Goal: Task Accomplishment & Management: Manage account settings

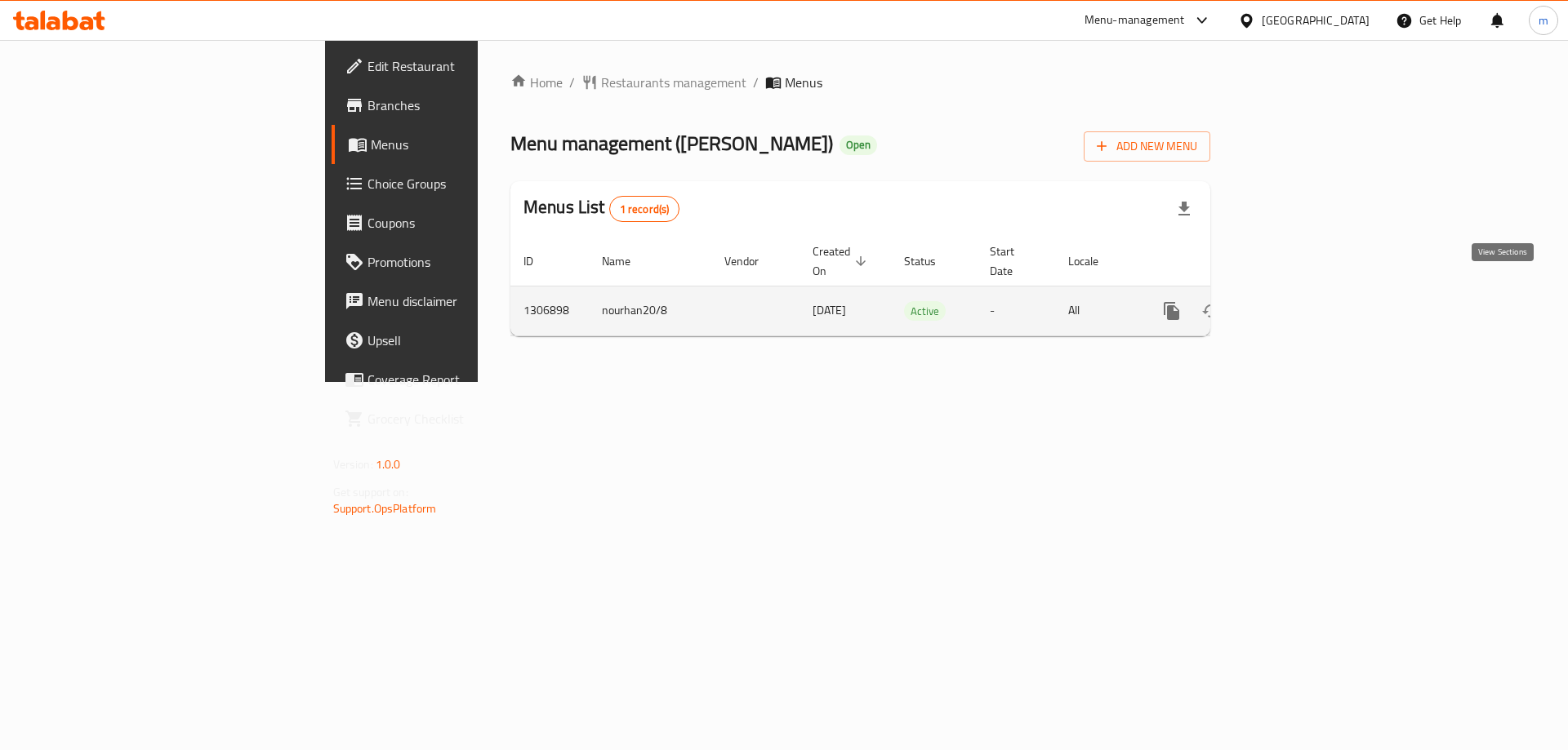
click at [1296, 303] on icon "enhanced table" at bounding box center [1289, 311] width 15 height 15
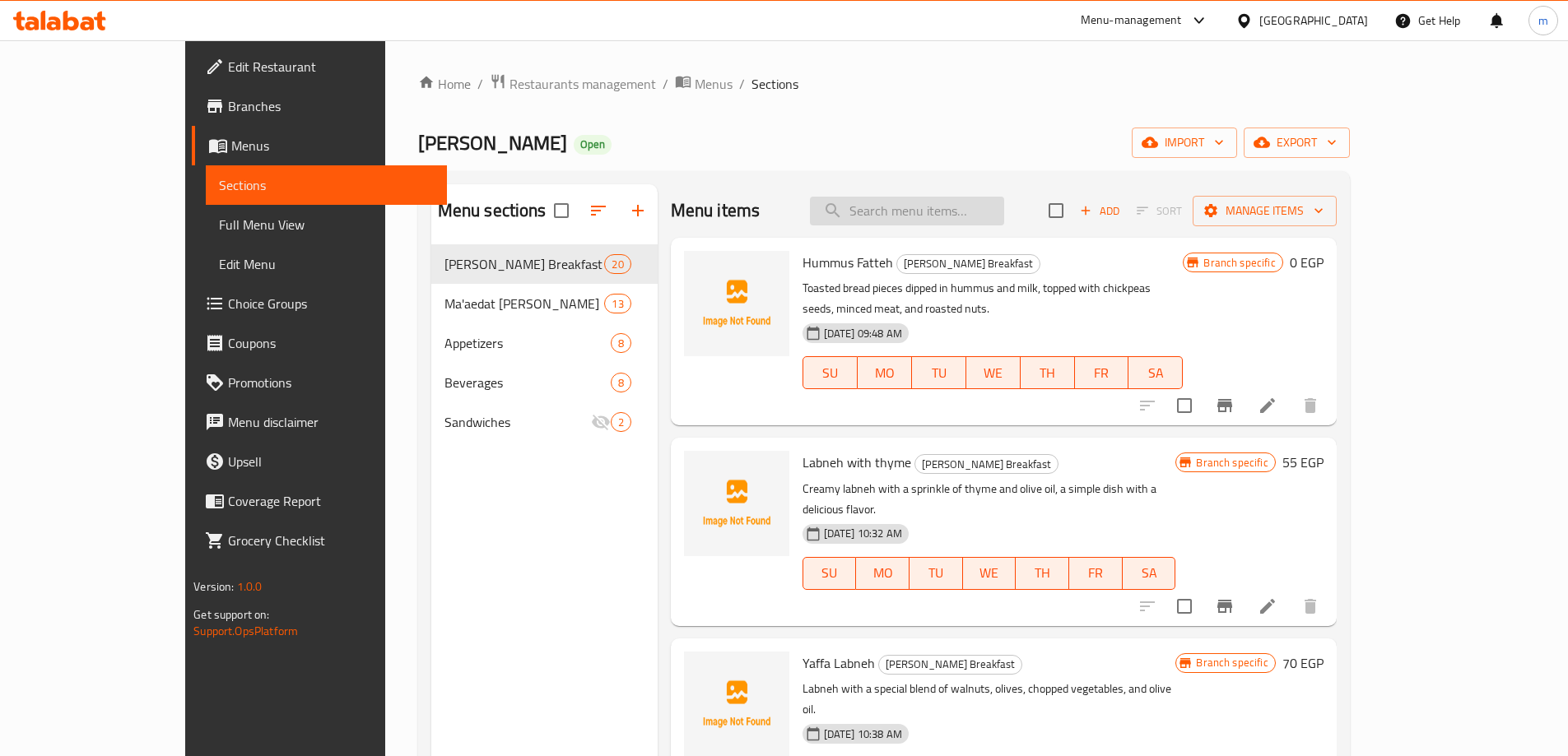
click at [963, 207] on input "search" at bounding box center [906, 210] width 194 height 28
click at [1278, 396] on icon at bounding box center [1267, 405] width 19 height 19
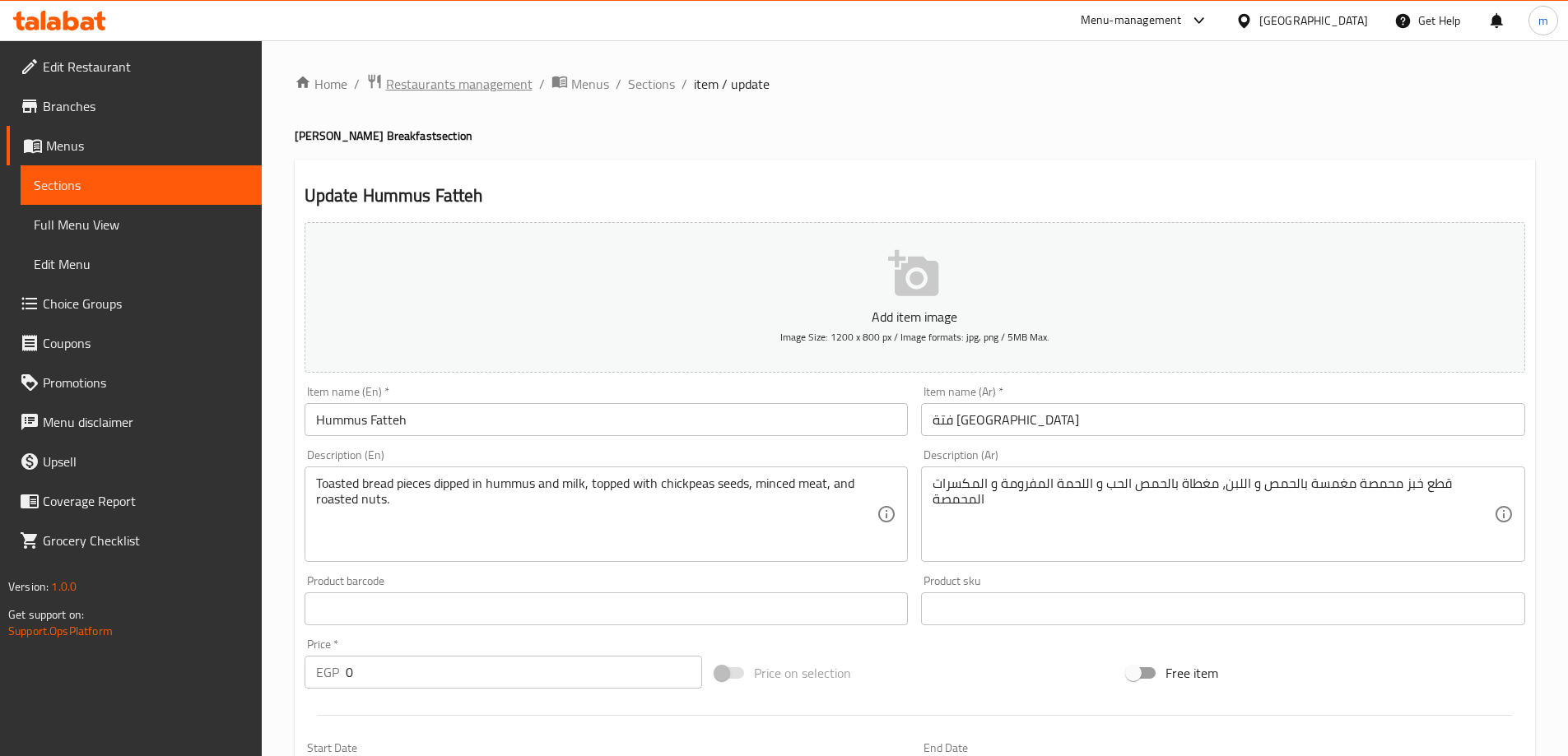
click at [459, 85] on span "Restaurants management" at bounding box center [459, 84] width 146 height 19
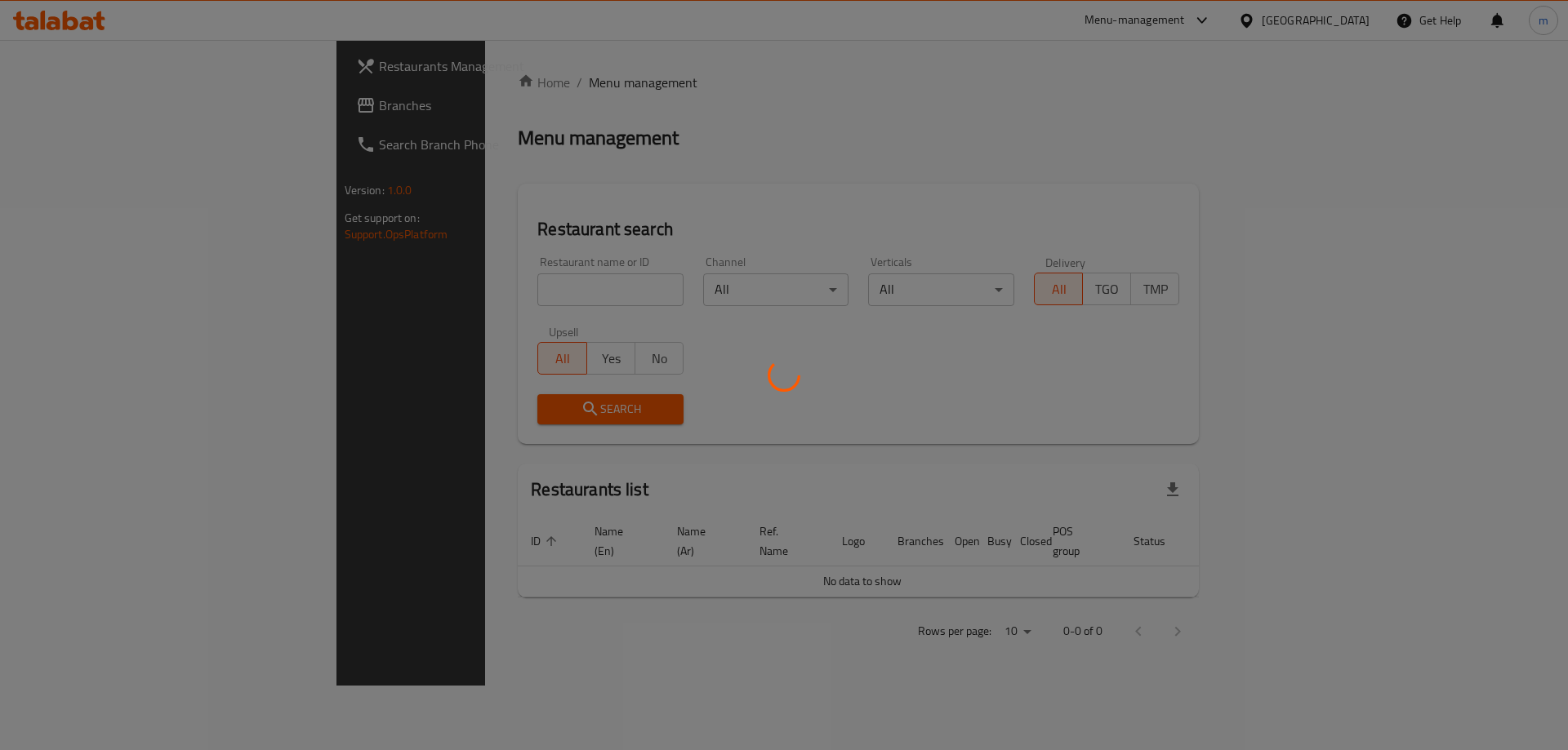
drag, startPoint x: 157, startPoint y: 87, endPoint x: 144, endPoint y: 99, distance: 17.7
click at [155, 88] on div at bounding box center [784, 375] width 1568 height 750
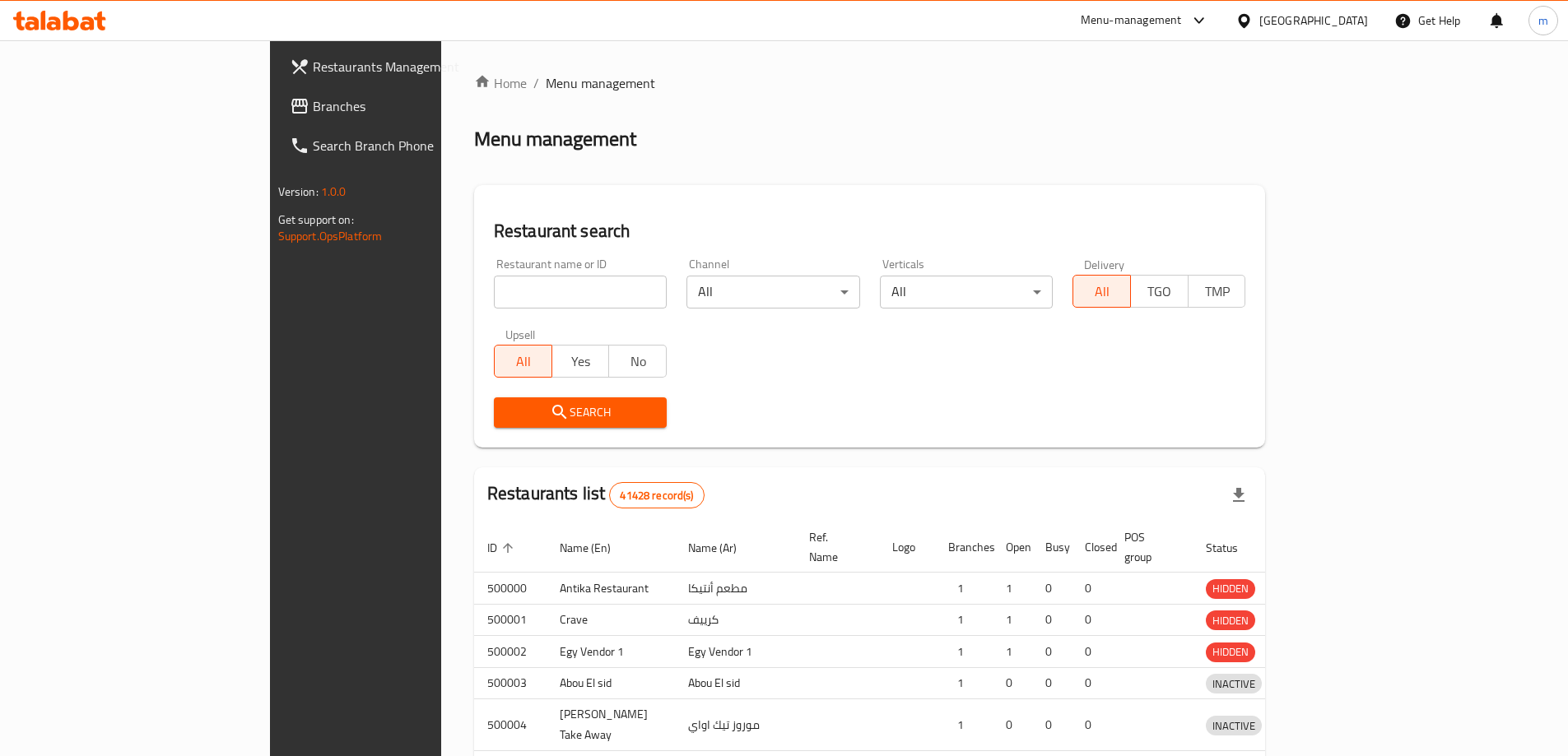
click at [145, 100] on div at bounding box center [784, 378] width 1568 height 756
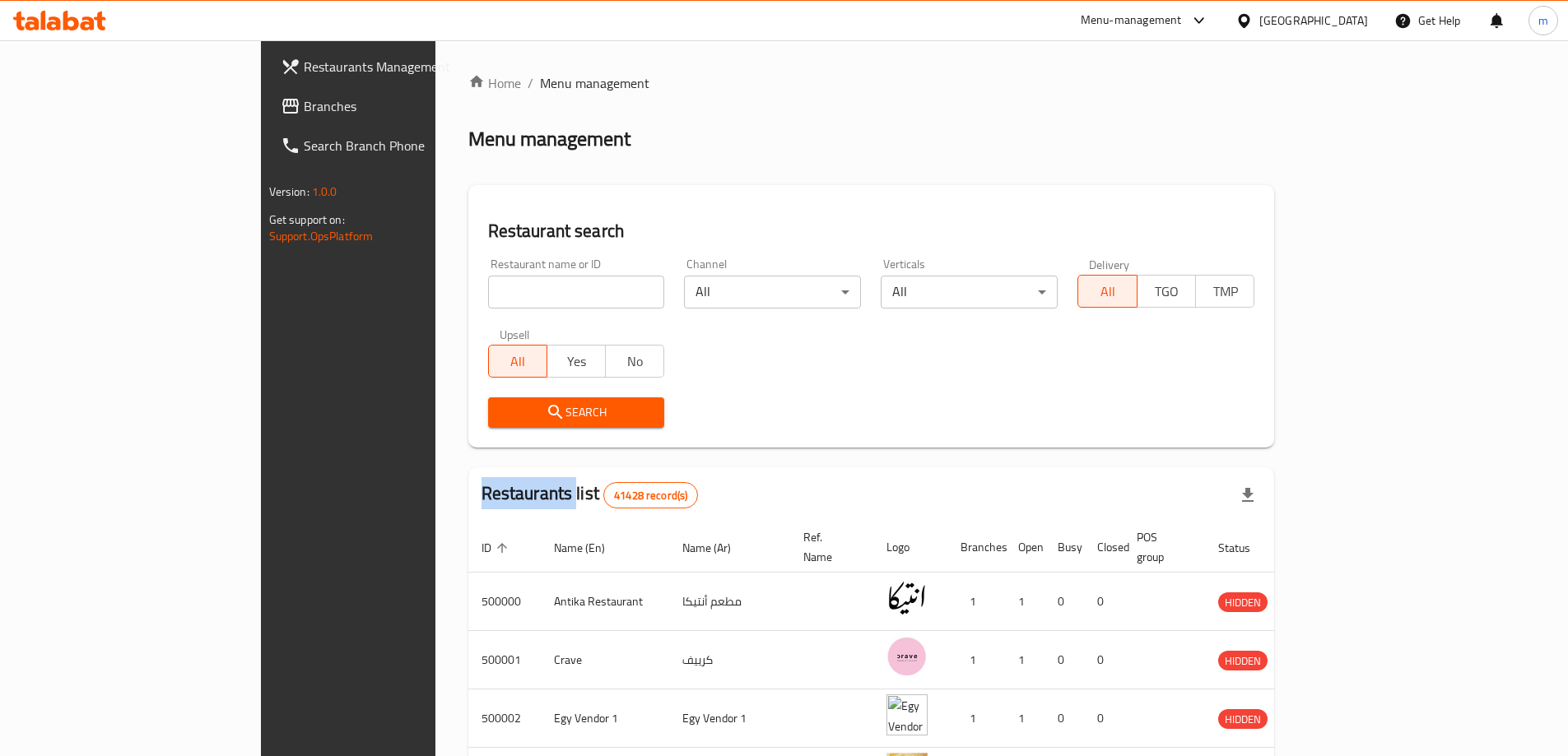
click at [261, 100] on div "Restaurants Management Branches Search Branch Phone Version: 1.0.0 Get support …" at bounding box center [784, 629] width 1047 height 1179
drag, startPoint x: 145, startPoint y: 100, endPoint x: 165, endPoint y: 101, distance: 20.0
click at [303, 100] on span "Branches" at bounding box center [406, 106] width 206 height 19
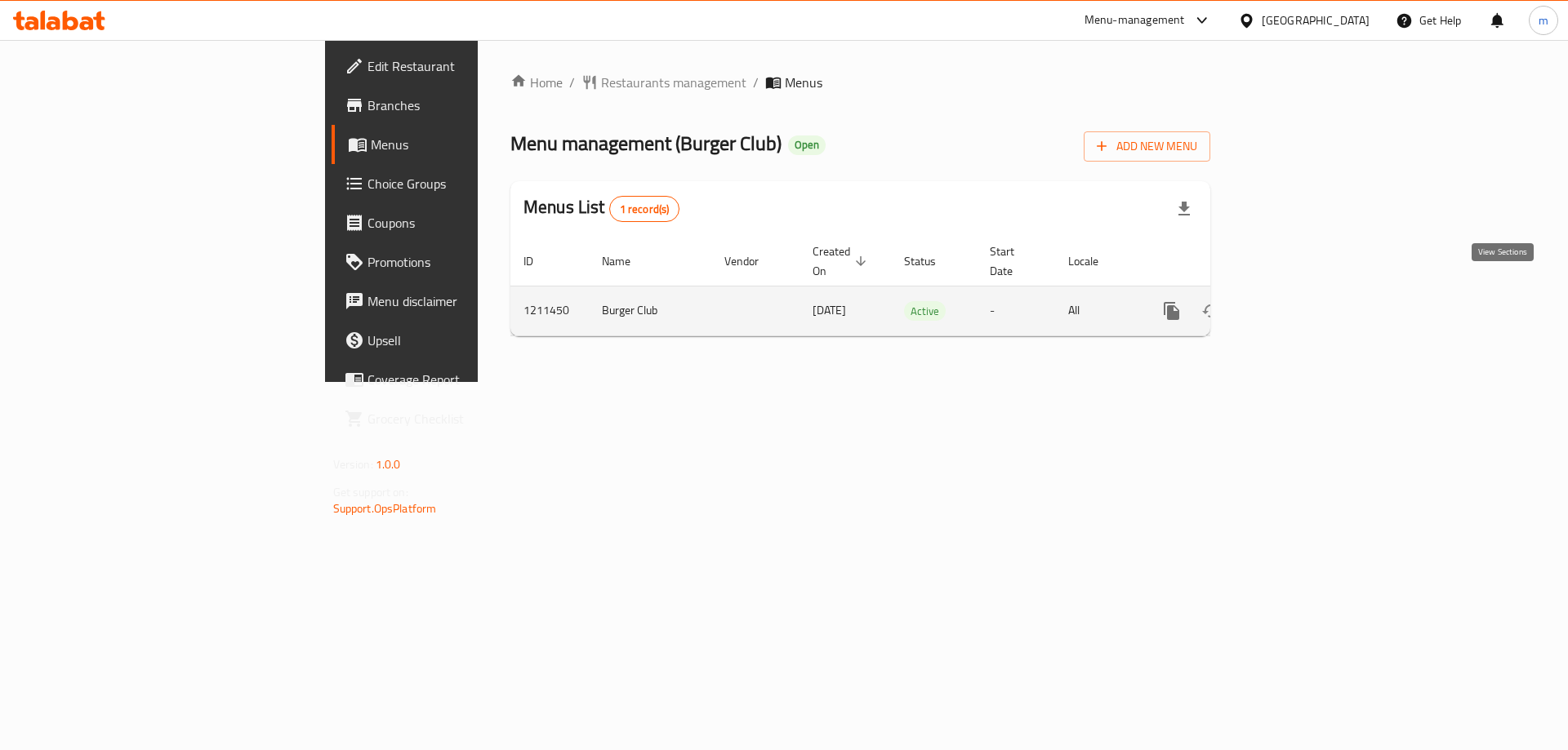
click at [1309, 293] on link "enhanced table" at bounding box center [1289, 311] width 39 height 39
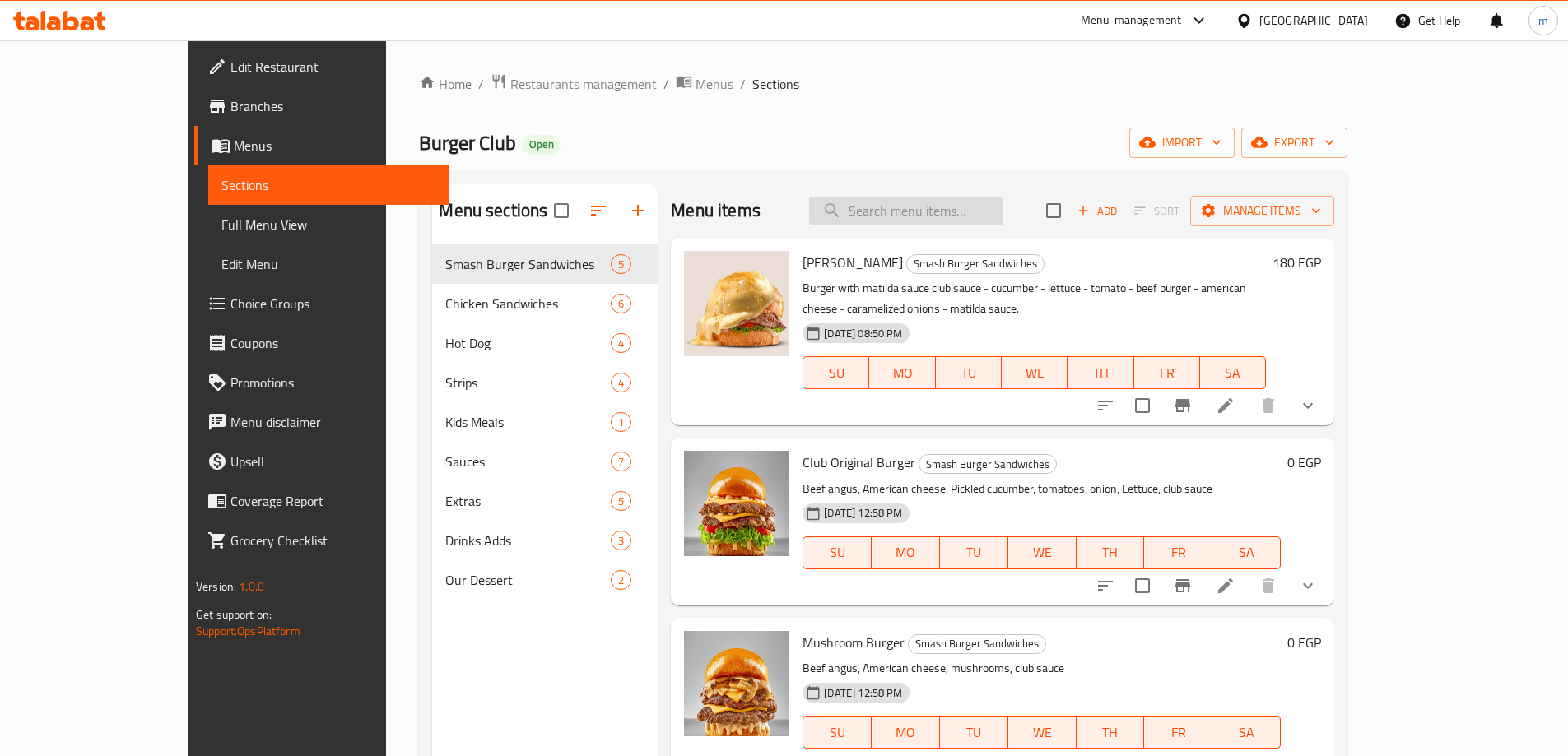
click at [976, 209] on input "search" at bounding box center [905, 210] width 194 height 28
paste input "Mushroom Burger"
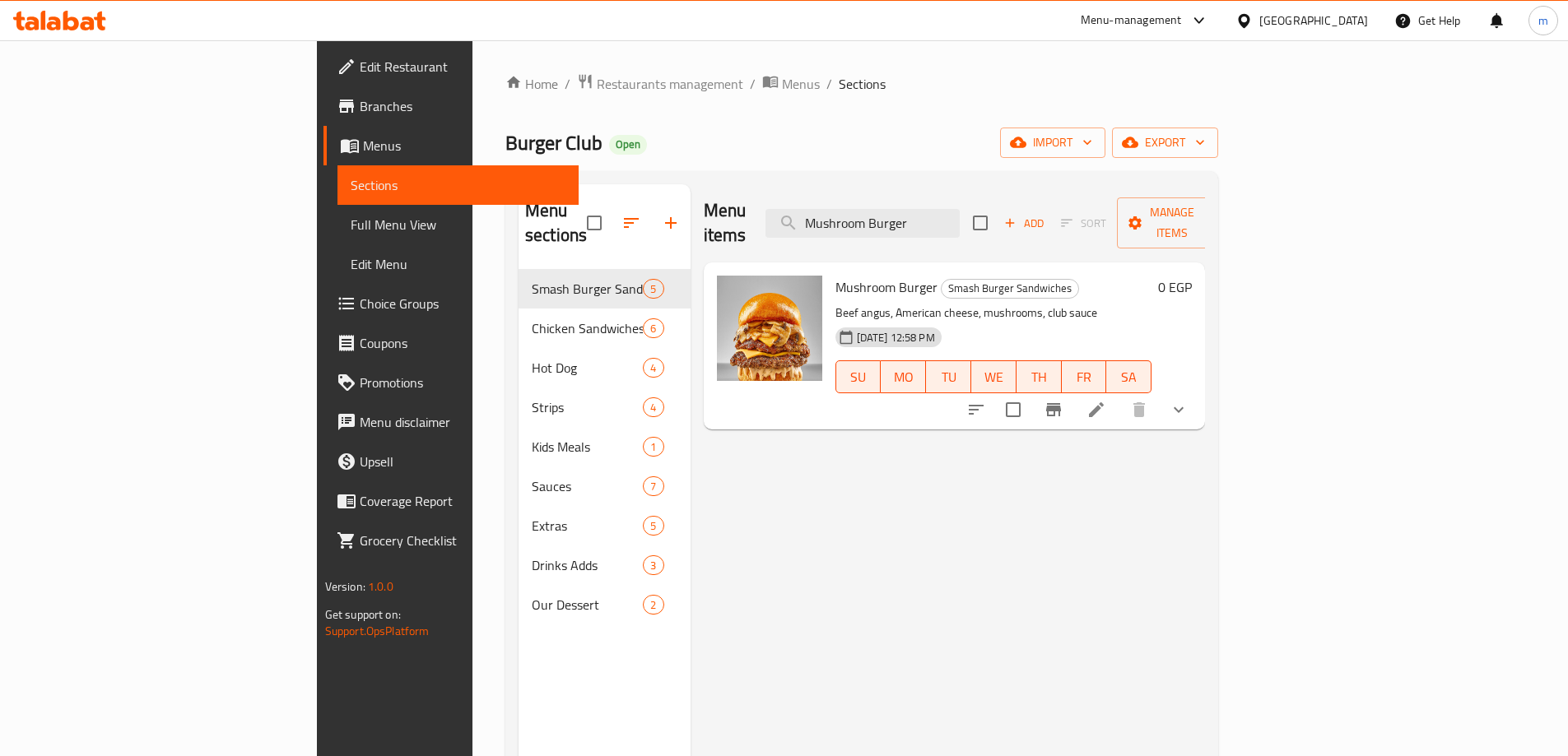
type input "Mushroom Burger"
click at [1119, 397] on li at bounding box center [1096, 410] width 46 height 29
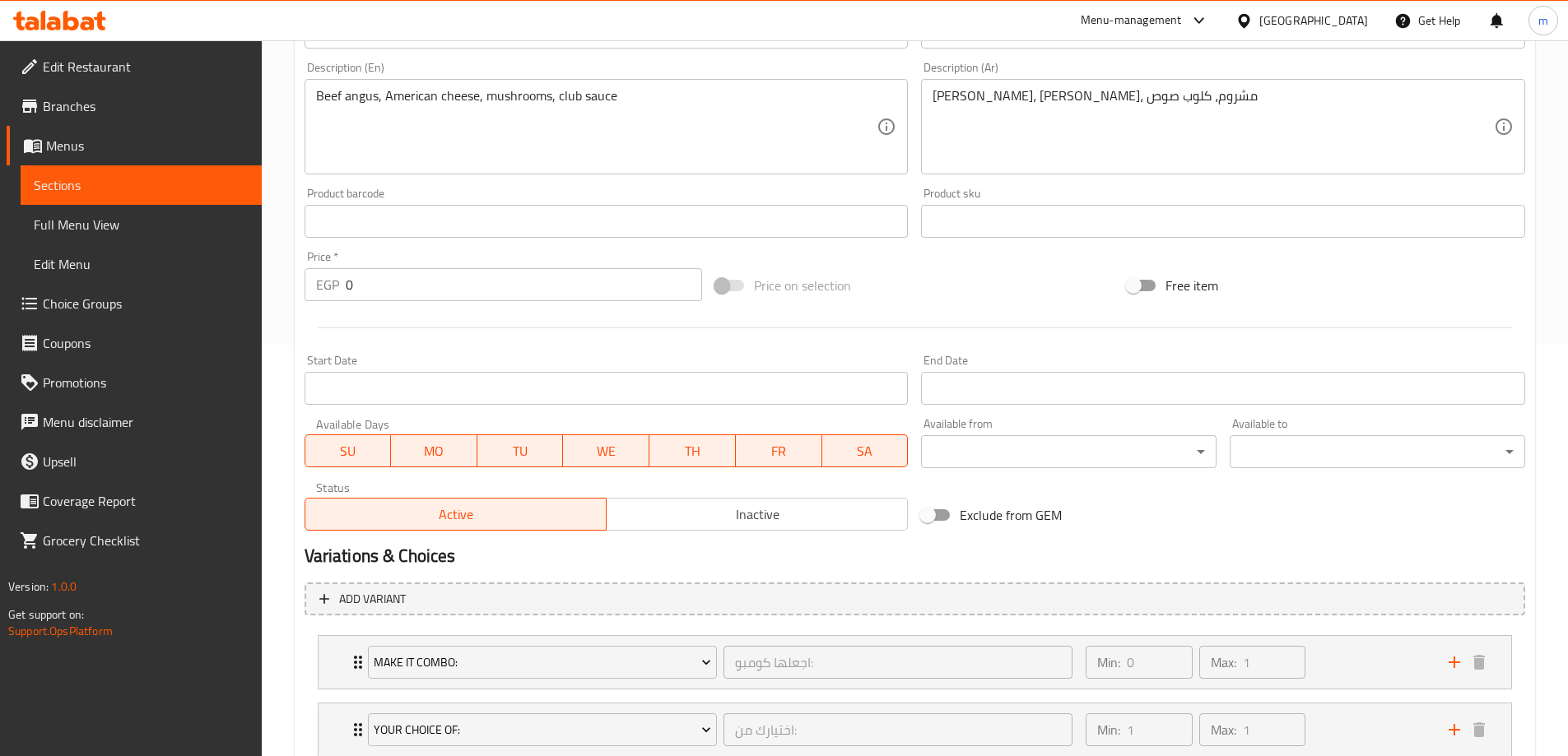
scroll to position [525, 0]
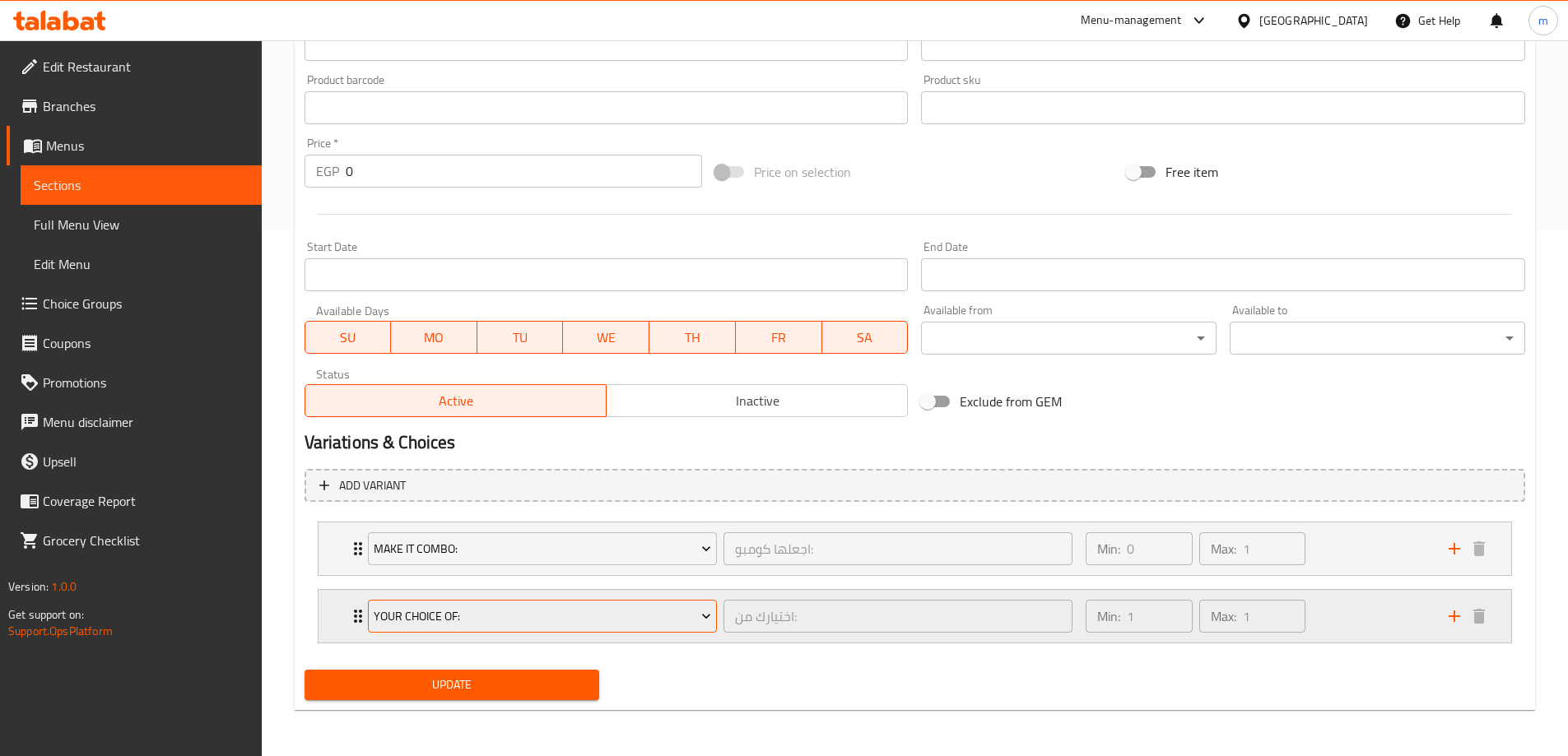
click at [618, 606] on span "Your Choice Of:" at bounding box center [542, 616] width 337 height 20
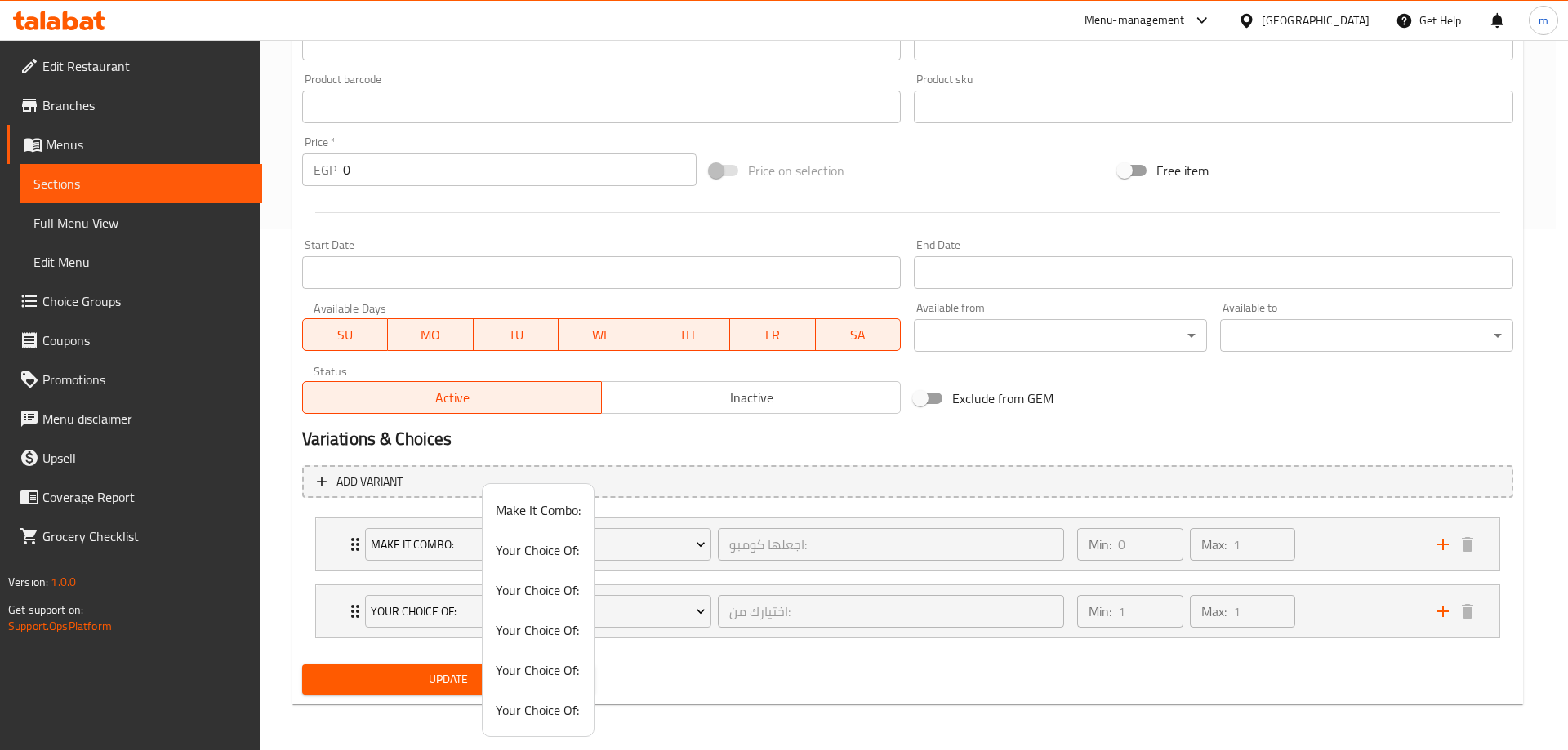
click at [648, 602] on div at bounding box center [784, 375] width 1568 height 750
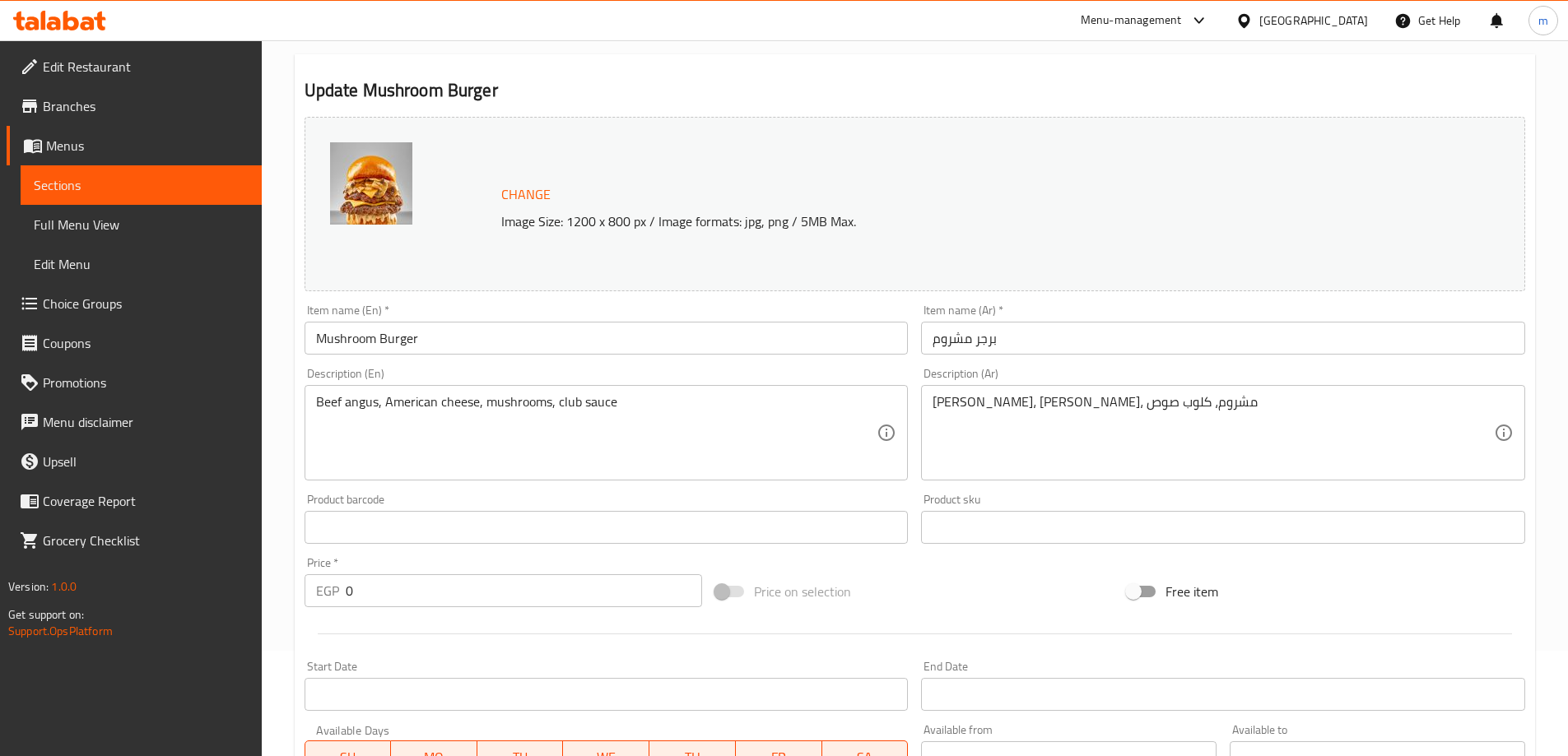
scroll to position [0, 0]
